Goal: Answer question/provide support: Share knowledge or assist other users

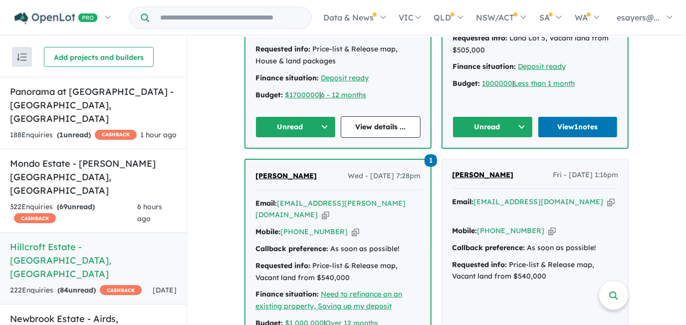
scroll to position [643, 0]
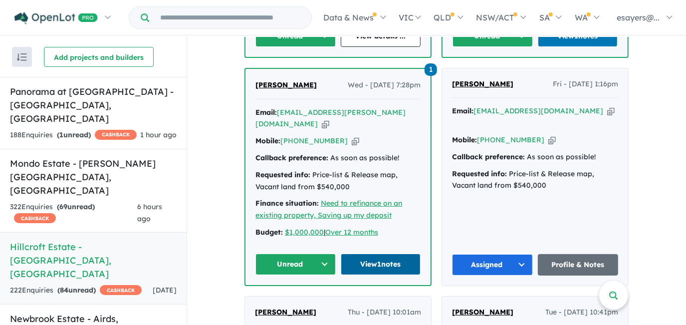
click at [354, 253] on link "View 1 notes" at bounding box center [381, 263] width 80 height 21
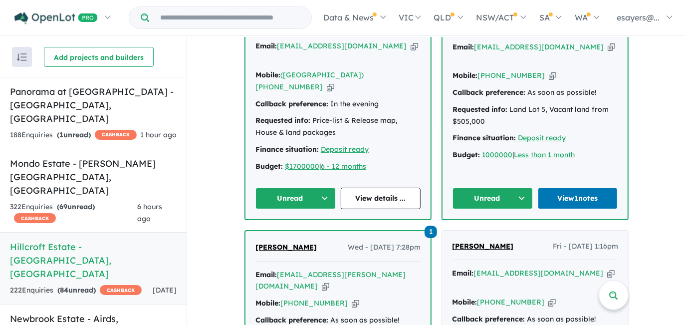
scroll to position [371, 0]
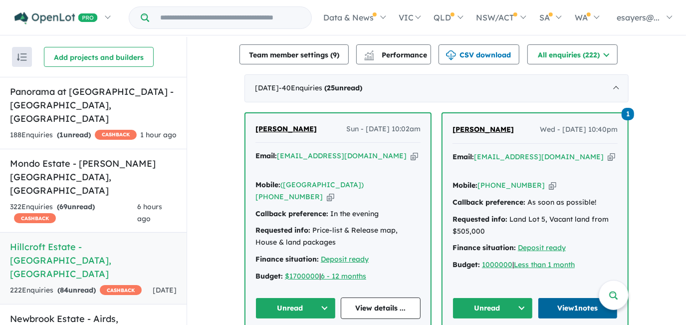
click at [567, 297] on link "View 1 notes" at bounding box center [578, 307] width 80 height 21
click at [385, 297] on link "View details ..." at bounding box center [381, 307] width 80 height 21
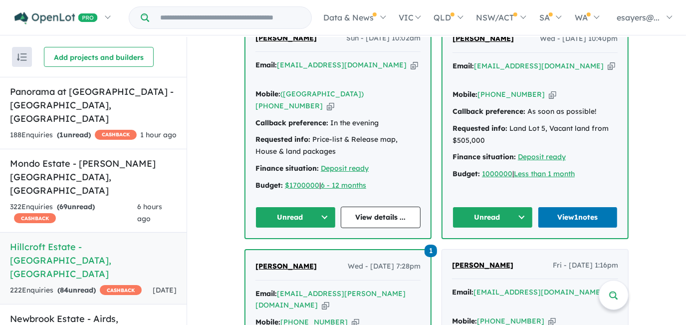
click at [311, 207] on button "Unread" at bounding box center [295, 217] width 80 height 21
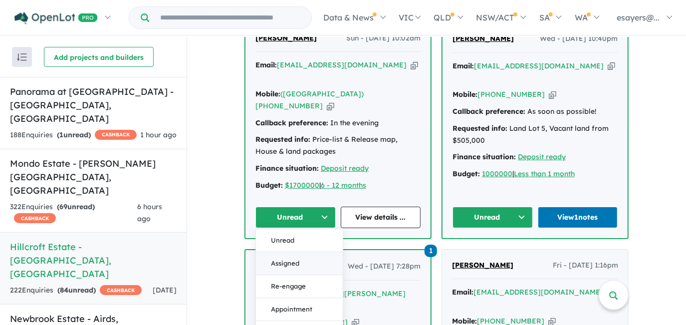
click at [304, 252] on button "Assigned" at bounding box center [299, 263] width 87 height 23
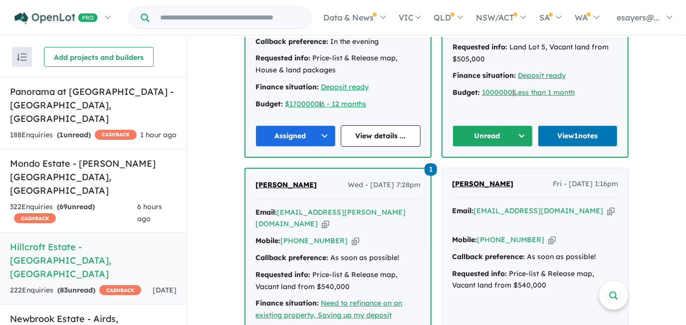
scroll to position [597, 0]
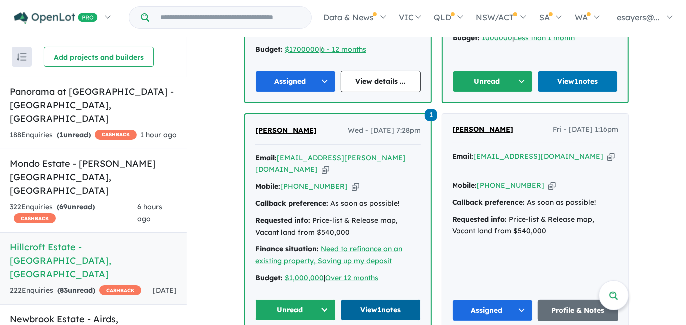
click at [373, 299] on link "View 1 notes" at bounding box center [381, 309] width 80 height 21
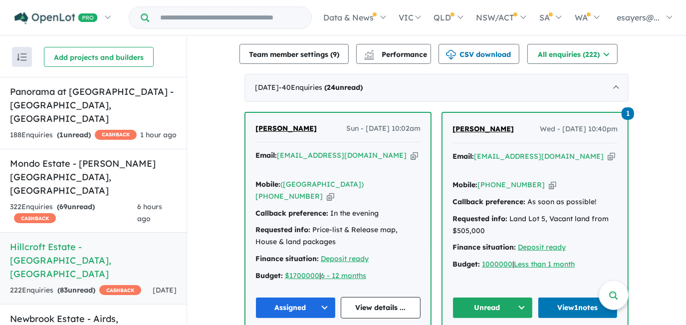
scroll to position [371, 0]
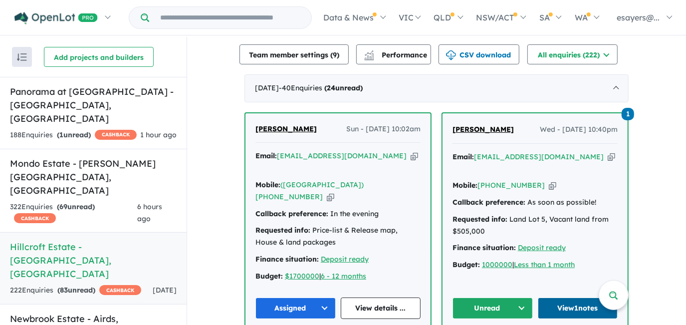
click at [555, 297] on link "View 1 notes" at bounding box center [578, 307] width 80 height 21
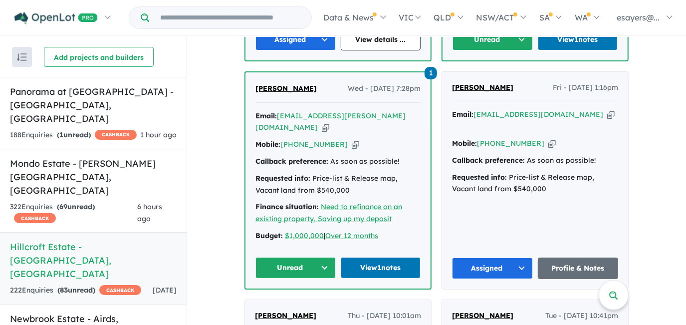
scroll to position [643, 0]
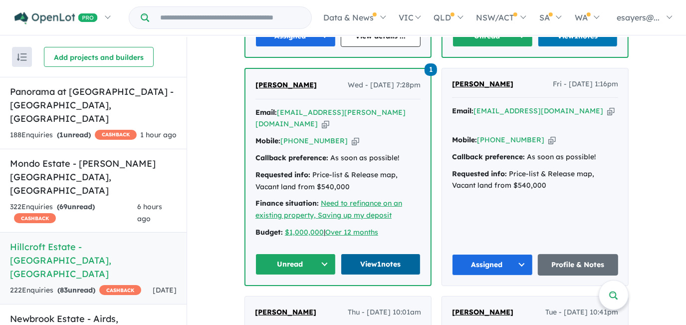
click at [396, 253] on link "View 1 notes" at bounding box center [381, 263] width 80 height 21
click at [377, 253] on link "View 1 notes" at bounding box center [381, 263] width 80 height 21
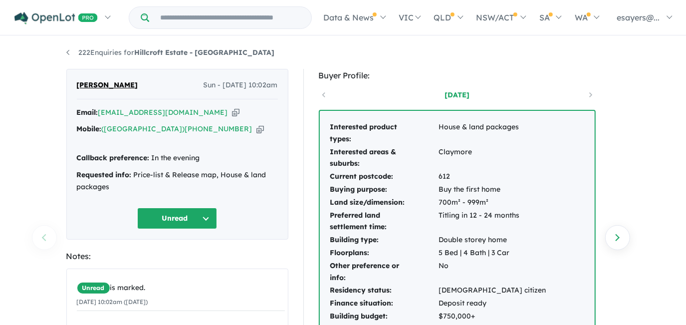
scroll to position [45, 0]
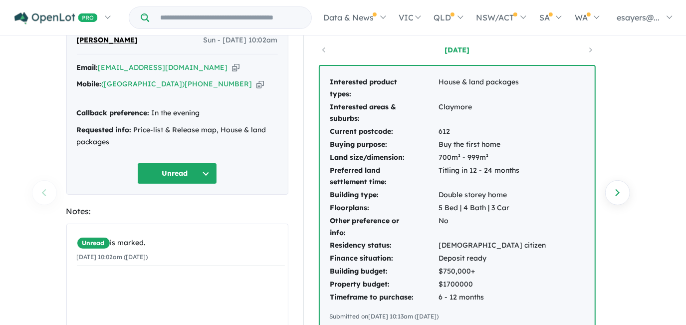
click at [232, 66] on icon "button" at bounding box center [235, 67] width 7 height 10
click at [232, 69] on icon "button" at bounding box center [235, 67] width 7 height 10
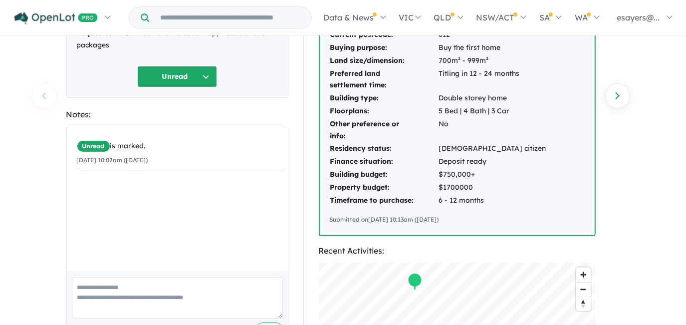
scroll to position [0, 0]
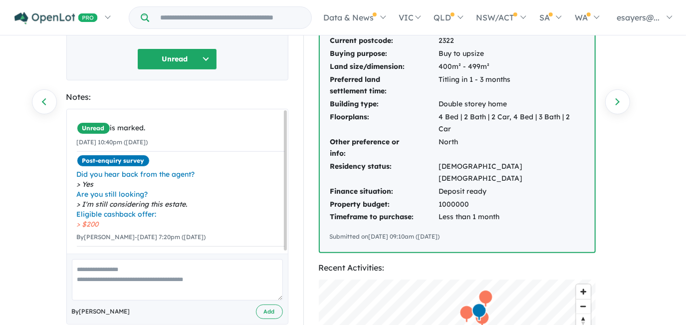
scroll to position [2, 0]
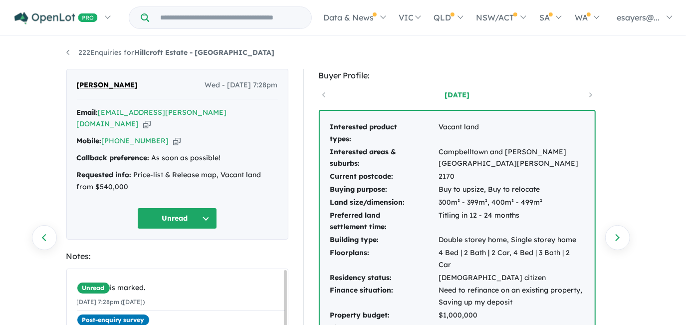
click at [151, 119] on icon "button" at bounding box center [146, 124] width 7 height 10
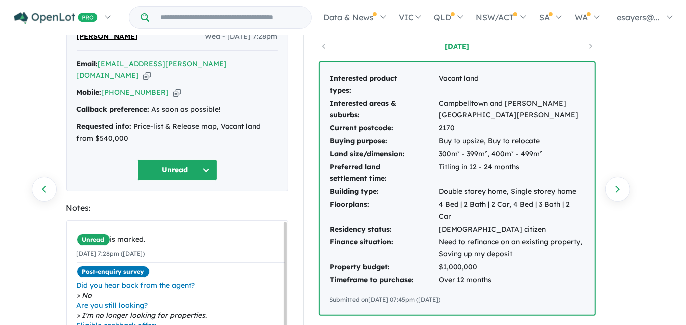
scroll to position [45, 0]
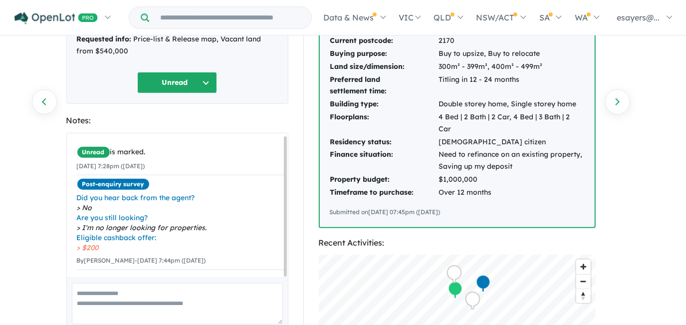
scroll to position [226, 0]
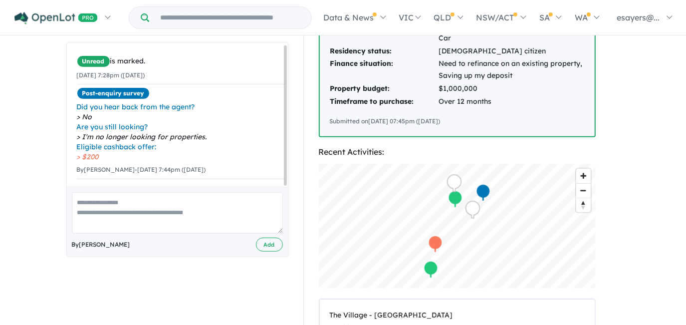
click at [146, 202] on textarea at bounding box center [177, 212] width 211 height 41
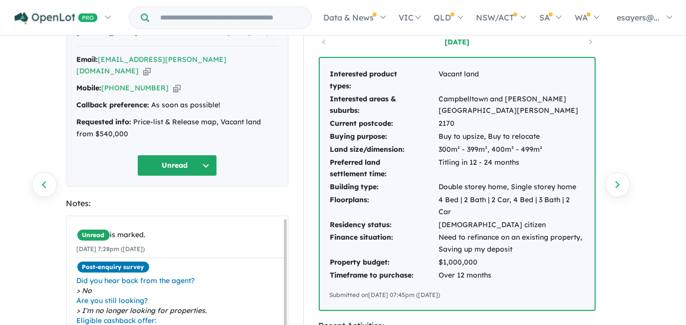
scroll to position [45, 0]
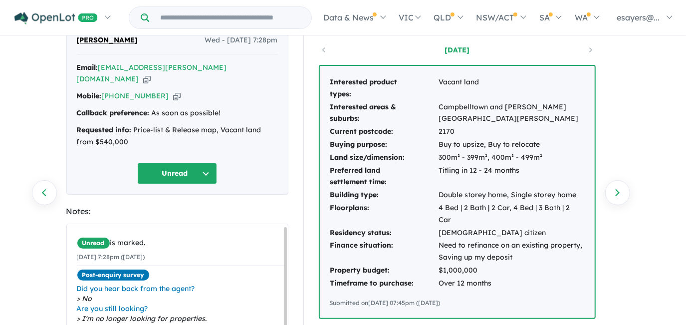
type textarea "**"
click at [168, 163] on button "Unread" at bounding box center [177, 173] width 80 height 21
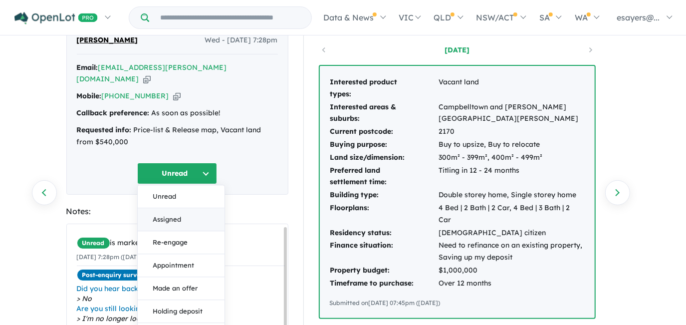
click at [169, 209] on button "Assigned" at bounding box center [181, 220] width 87 height 23
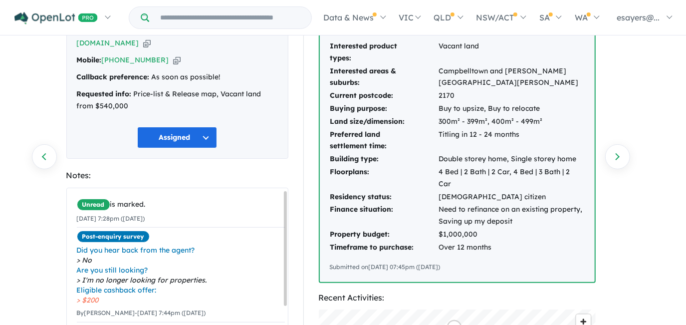
scroll to position [181, 0]
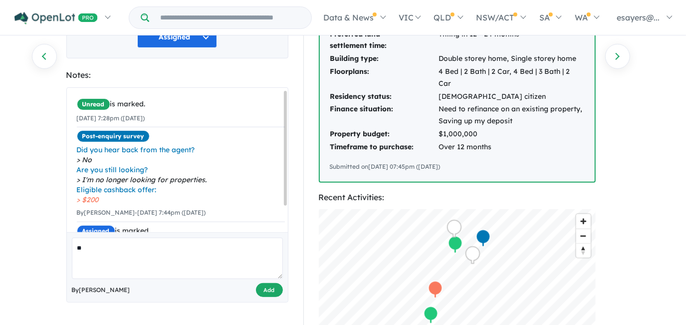
click at [268, 283] on button "Add" at bounding box center [269, 290] width 27 height 14
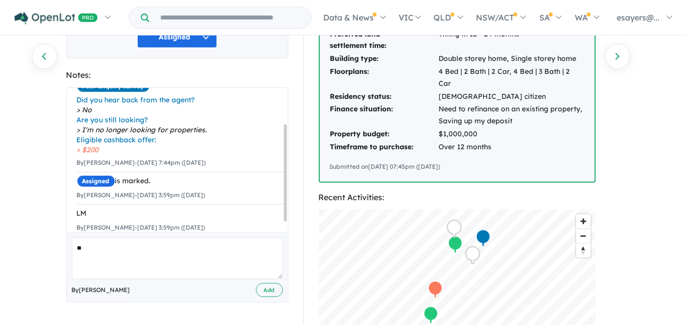
scroll to position [52, 0]
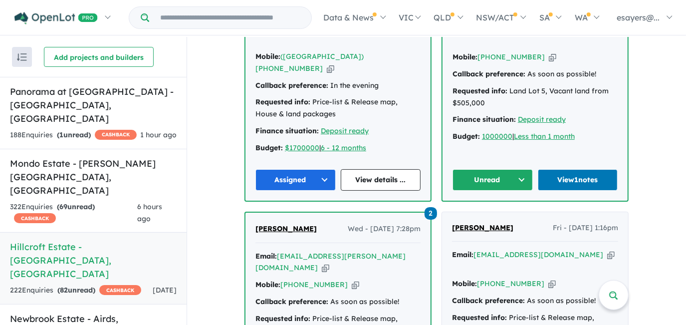
scroll to position [635, 0]
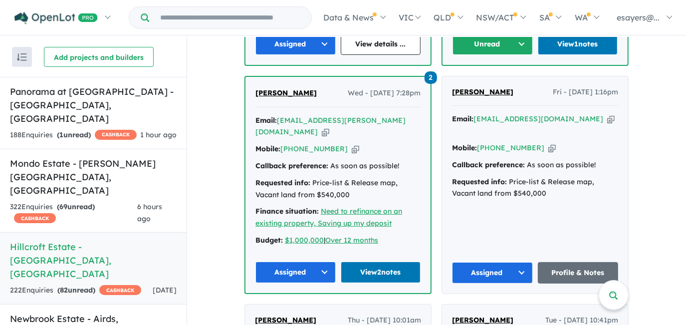
click at [308, 261] on button "Assigned" at bounding box center [295, 271] width 80 height 21
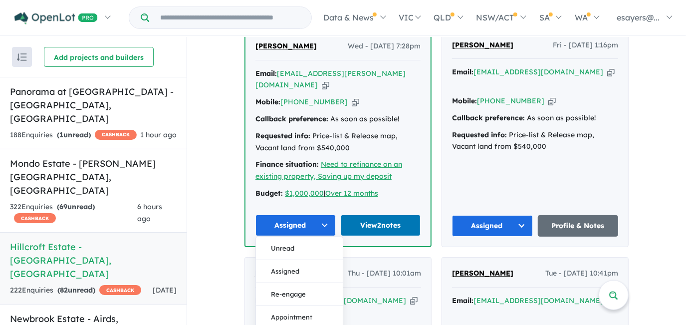
scroll to position [680, 0]
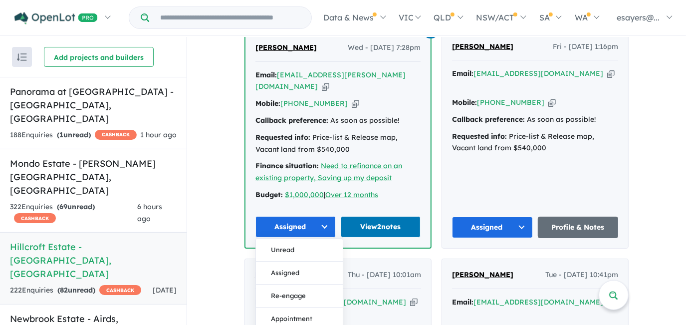
click at [250, 191] on div "2 Gina Agyemang Wed - 27/08/2025, 7:28pm Email: gagyemang.agyemang@gmail.com Co…" at bounding box center [337, 139] width 185 height 216
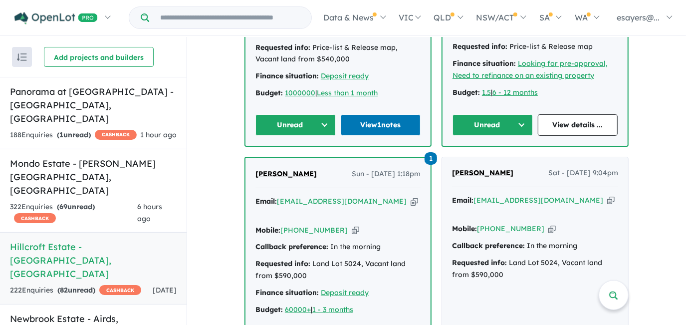
scroll to position [1043, 0]
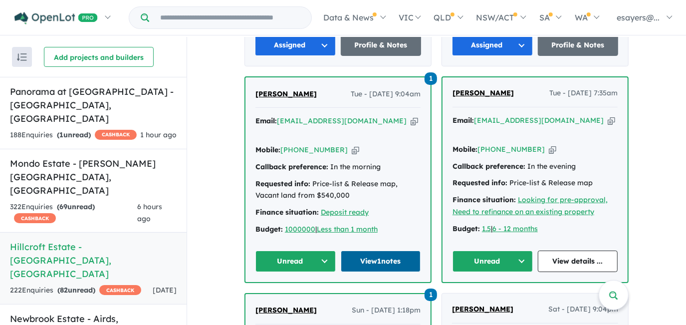
click at [363, 250] on link "View 1 notes" at bounding box center [381, 260] width 80 height 21
click at [582, 250] on link "View details ..." at bounding box center [578, 260] width 80 height 21
click at [480, 250] on button "Unread" at bounding box center [492, 260] width 80 height 21
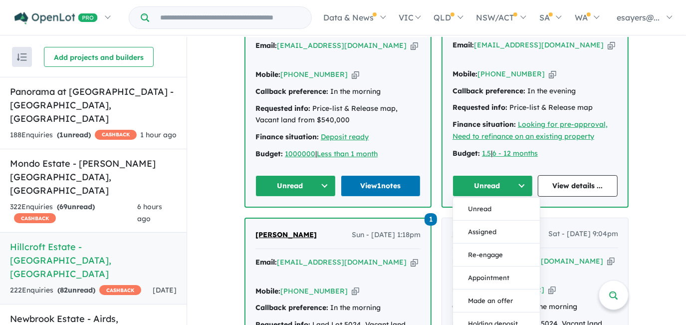
scroll to position [1133, 0]
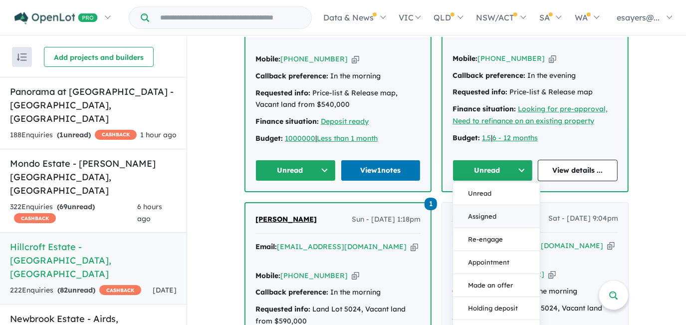
click at [478, 205] on button "Assigned" at bounding box center [496, 216] width 87 height 23
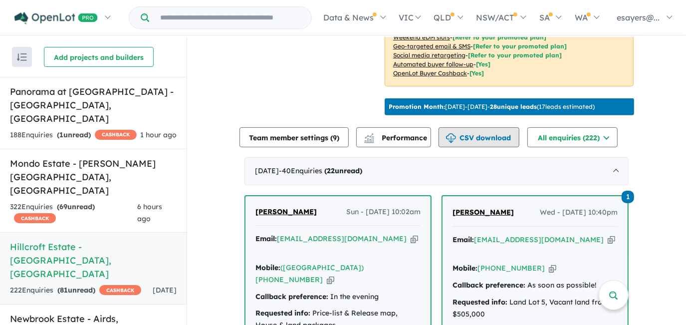
scroll to position [363, 0]
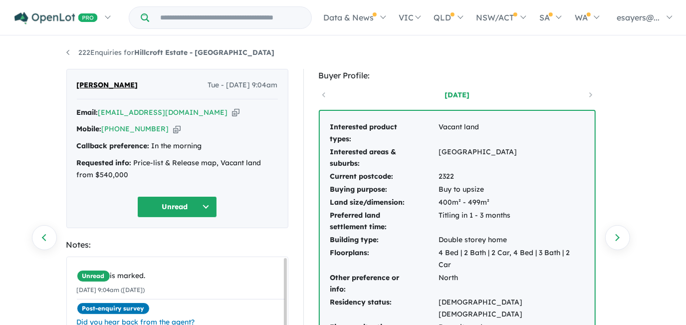
scroll to position [90, 0]
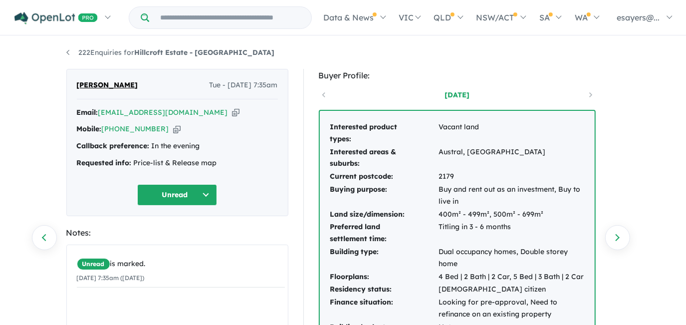
click at [232, 113] on icon "button" at bounding box center [235, 112] width 7 height 10
